Goal: Transaction & Acquisition: Purchase product/service

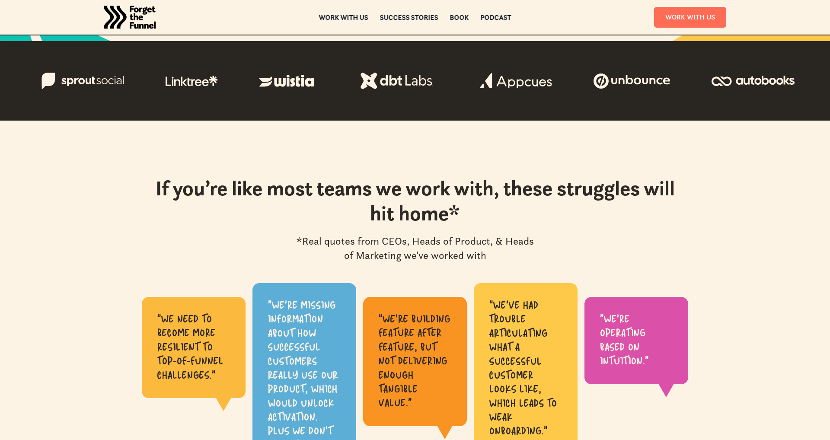
scroll to position [320, 0]
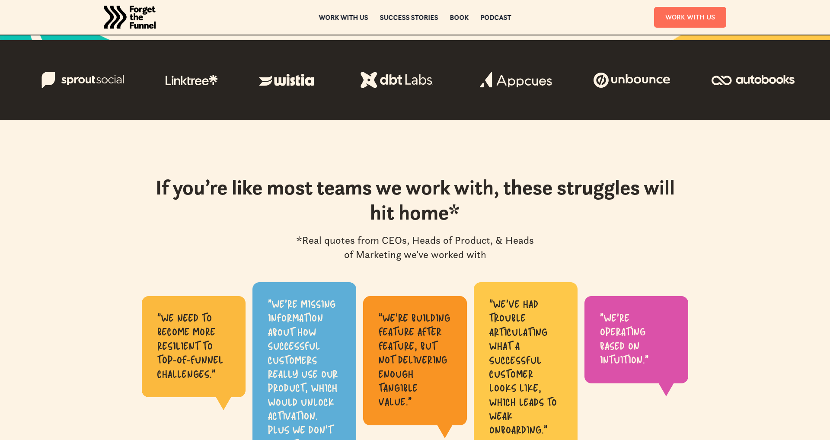
click at [741, 220] on div "If you’re like most teams we work with, these struggles will hit home* *Real qu…" at bounding box center [415, 343] width 830 height 336
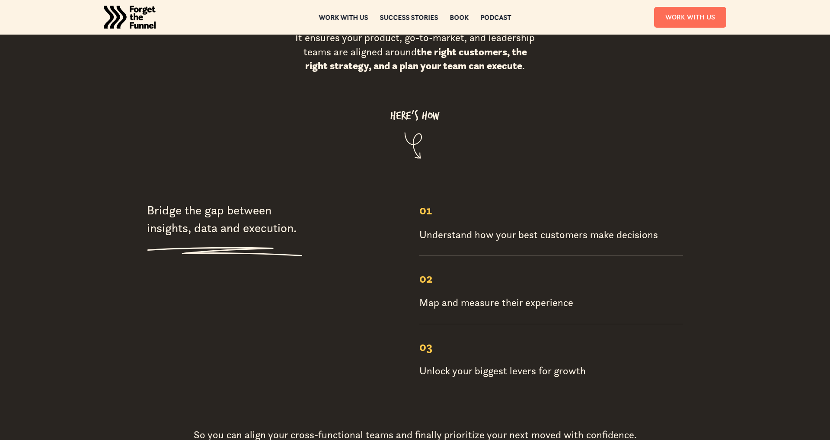
scroll to position [1034, 0]
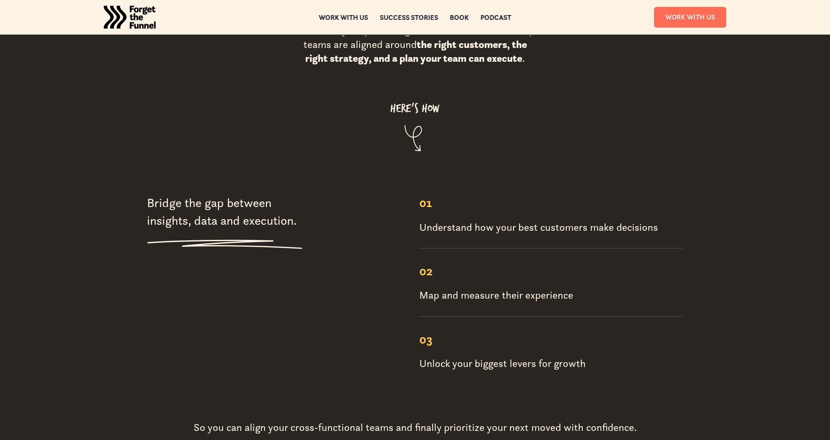
click at [603, 220] on div "Understand how your best customers make decisions" at bounding box center [538, 227] width 239 height 14
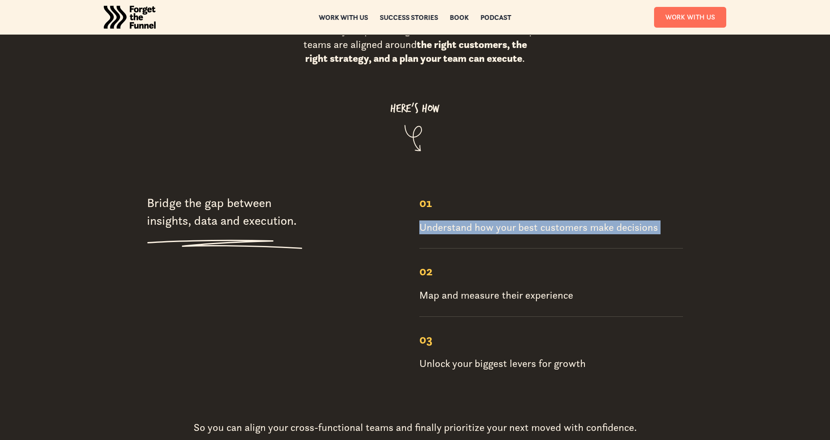
click at [603, 220] on div "Understand how your best customers make decisions" at bounding box center [538, 227] width 239 height 14
click at [651, 220] on div "Understand how your best customers make decisions" at bounding box center [538, 227] width 239 height 14
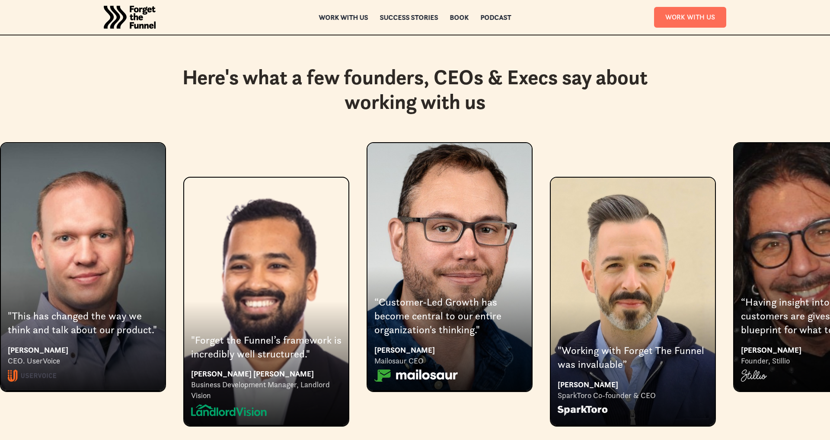
scroll to position [1591, 0]
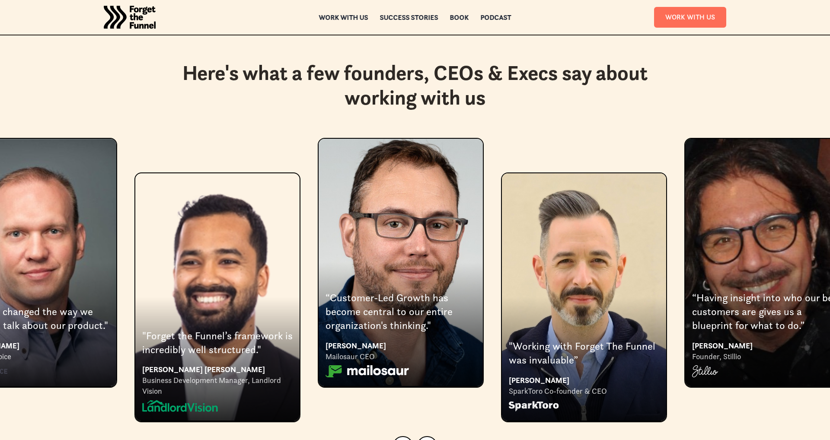
drag, startPoint x: 423, startPoint y: 224, endPoint x: 337, endPoint y: 229, distance: 86.2
click at [338, 229] on div "3 of 9" at bounding box center [401, 262] width 164 height 247
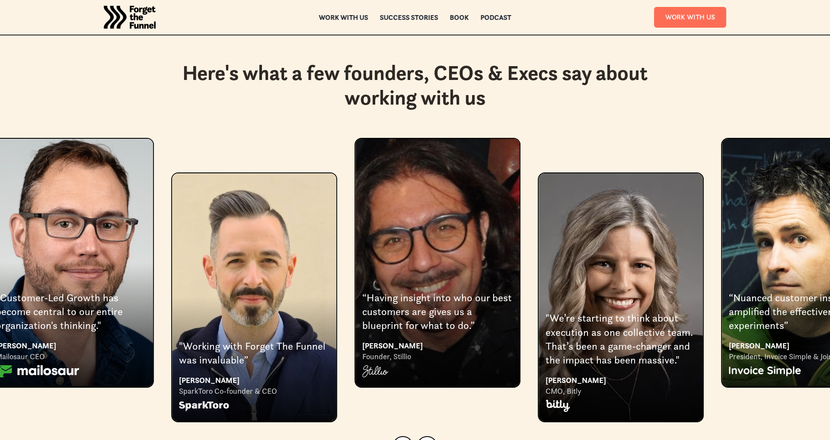
drag, startPoint x: 506, startPoint y: 257, endPoint x: 359, endPoint y: 268, distance: 147.4
click at [359, 268] on div "“Having insight into who our best customers are gives us a blueprint for what t…" at bounding box center [437, 262] width 166 height 249
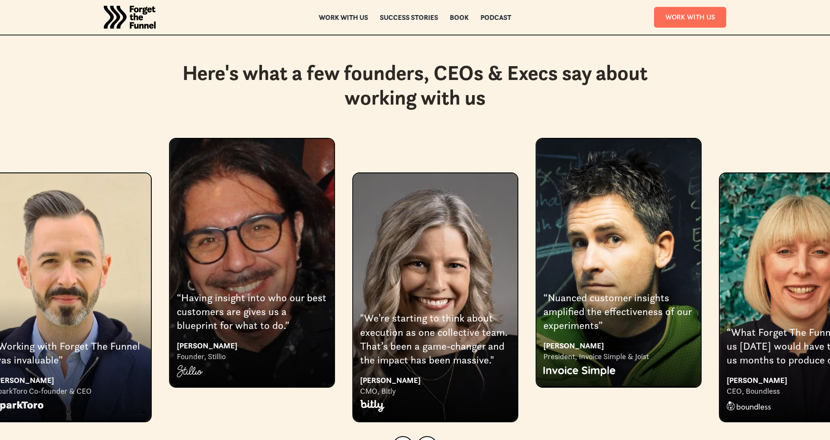
drag, startPoint x: 471, startPoint y: 259, endPoint x: 383, endPoint y: 264, distance: 88.7
click at [389, 263] on div "6 of 9" at bounding box center [435, 296] width 164 height 247
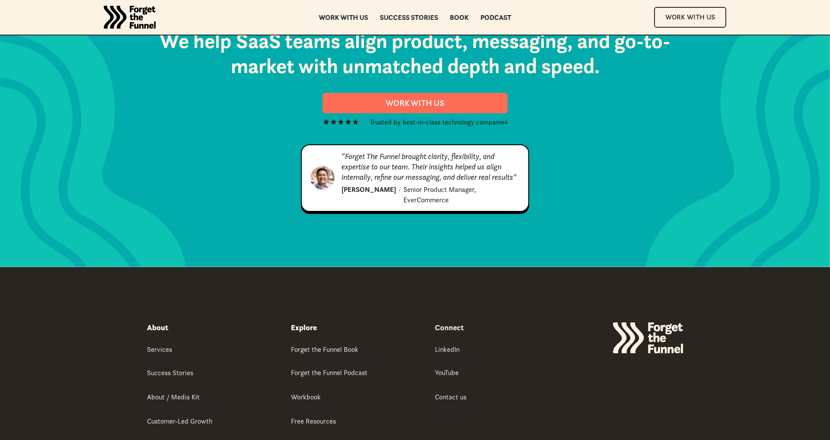
scroll to position [4420, 0]
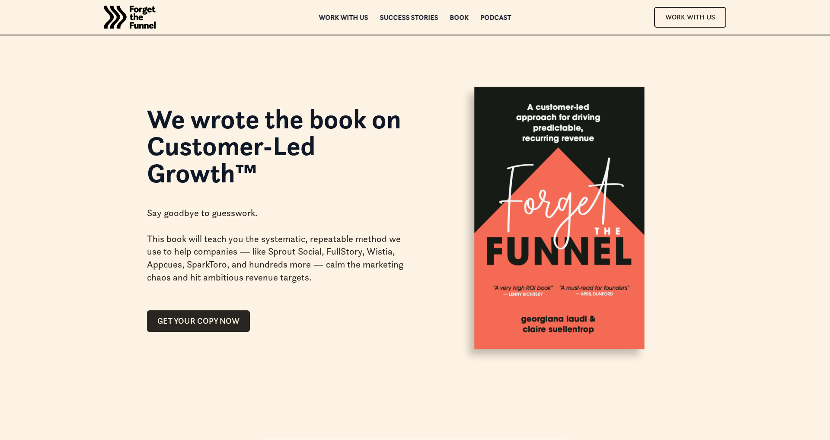
click at [128, 148] on div "We wrote the book on Customer-Led Growth™ Say goodbye to guesswork. This book w…" at bounding box center [415, 192] width 623 height 384
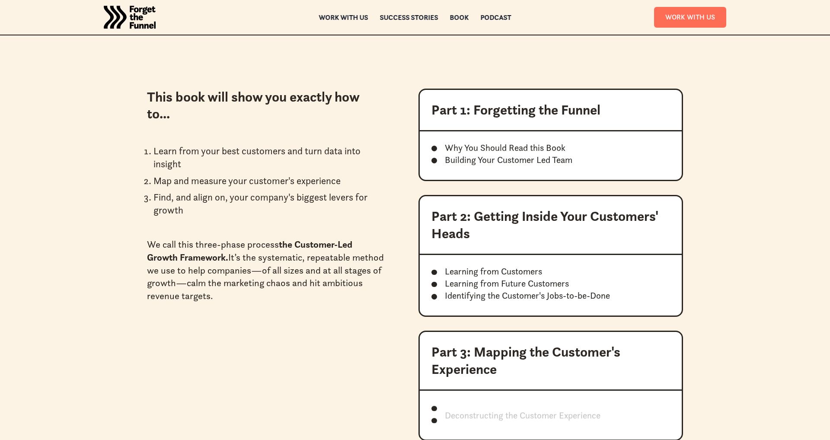
scroll to position [919, 0]
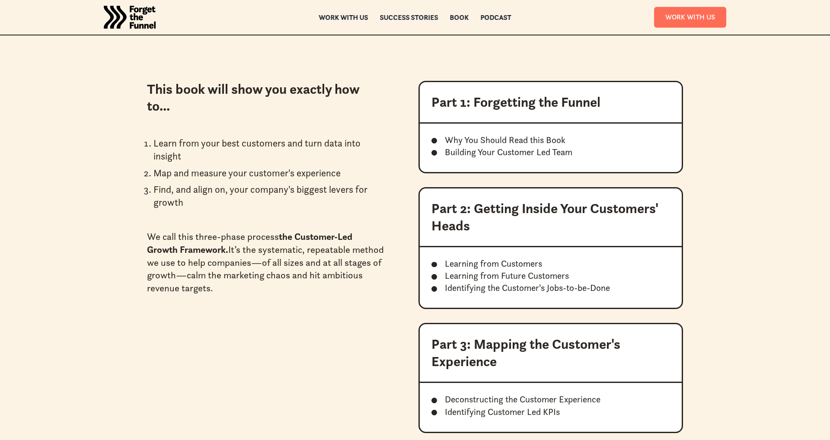
click at [134, 160] on div ""Taking a customer-focused approach to growth sounds like common sense, but the…" at bounding box center [415, 38] width 623 height 1146
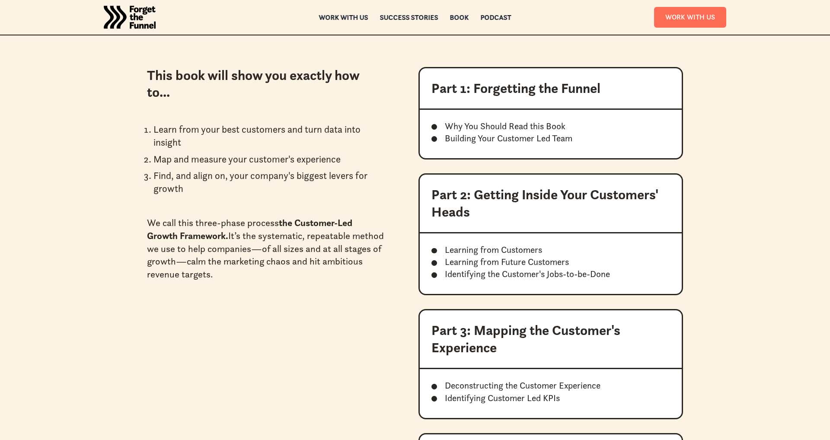
scroll to position [934, 0]
click at [131, 156] on div ""Taking a customer-focused approach to growth sounds like common sense, but the…" at bounding box center [415, 23] width 623 height 1146
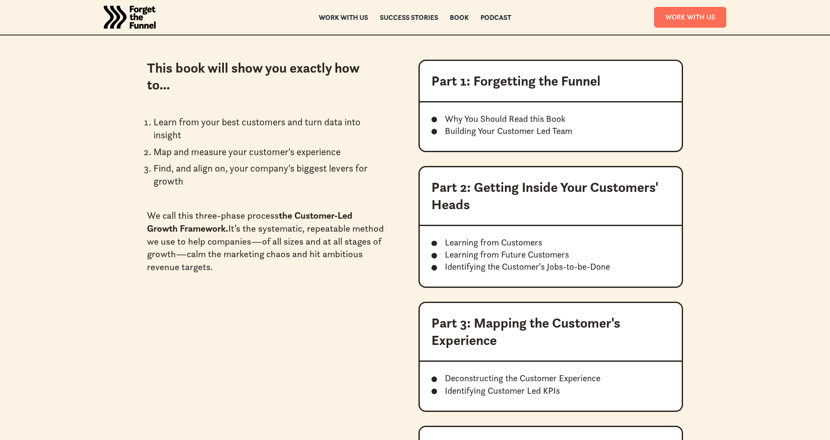
scroll to position [943, 0]
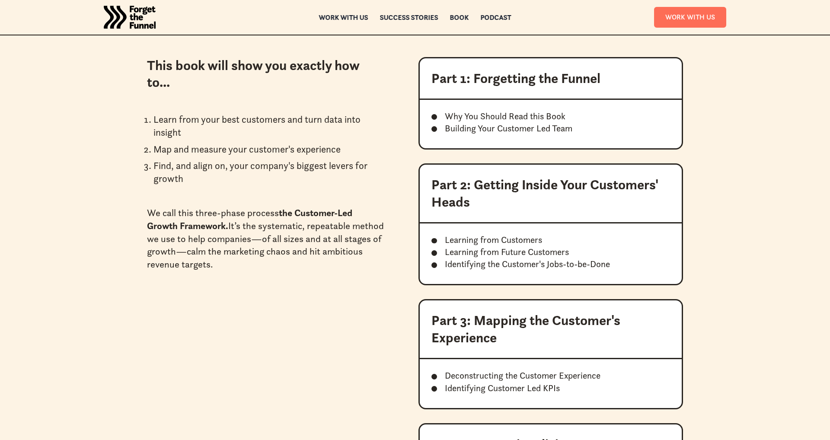
click at [563, 80] on strong "Part 1: Forgetting the Funnel" at bounding box center [515, 78] width 169 height 17
click at [529, 106] on div "Why You Should Read this Book Building Your Customer Led Team" at bounding box center [551, 117] width 262 height 35
click at [684, 91] on div ""Taking a customer-focused approach to growth sounds like common sense, but the…" at bounding box center [415, 14] width 623 height 1146
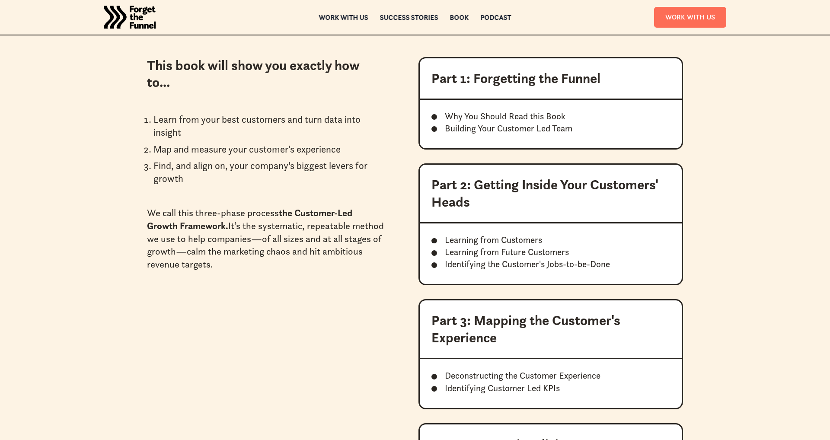
click at [686, 99] on div ""Taking a customer-focused approach to growth sounds like common sense, but the…" at bounding box center [415, 14] width 623 height 1146
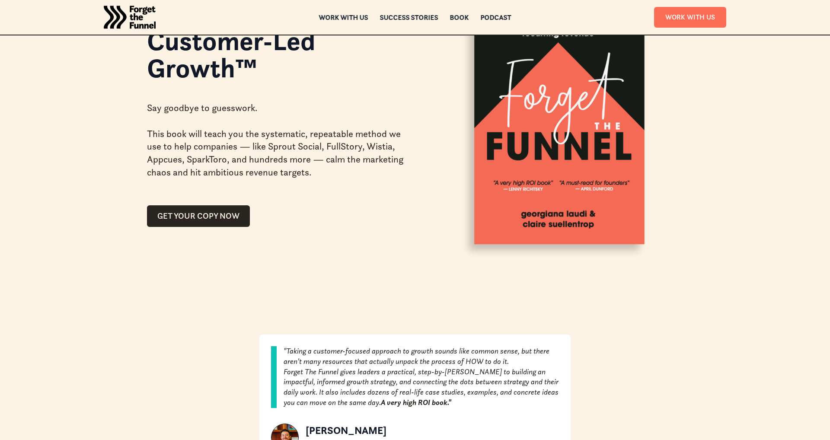
scroll to position [0, 0]
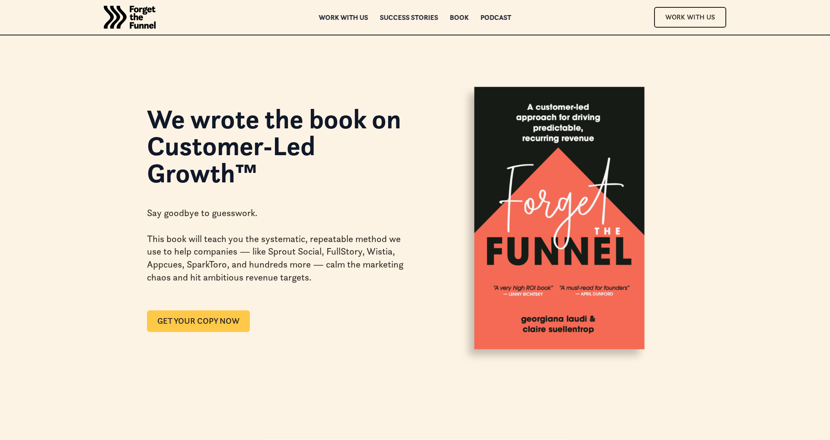
click at [209, 325] on link "GET YOUR COPY NOW" at bounding box center [198, 321] width 103 height 22
